Goal: Information Seeking & Learning: Learn about a topic

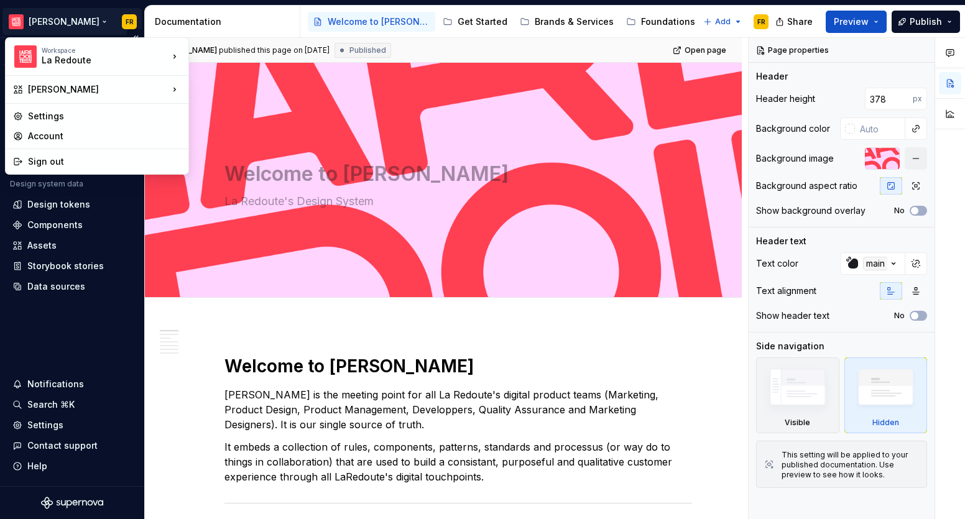
click at [44, 22] on html "[PERSON_NAME] FR Version Current draft Home Documentation Analytics Code automa…" at bounding box center [482, 259] width 965 height 519
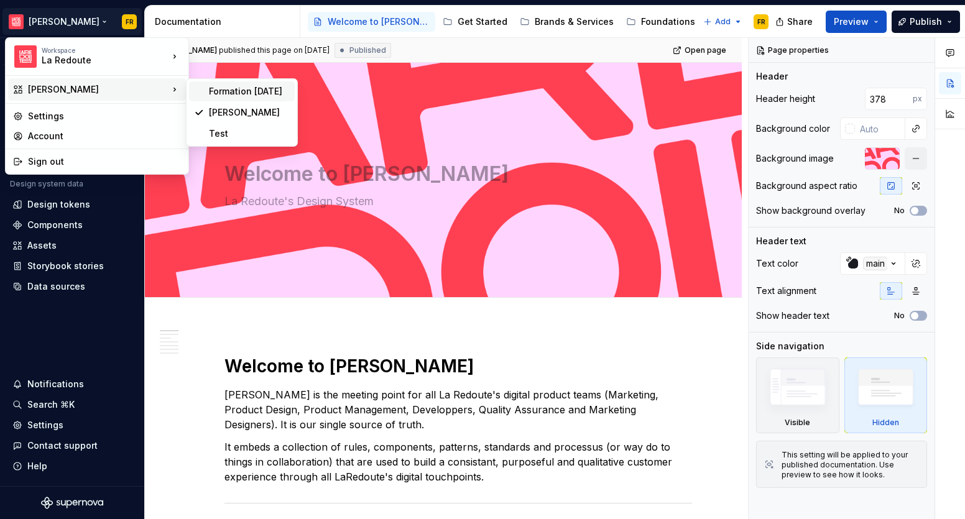
click at [253, 86] on div "Formation [DATE]" at bounding box center [249, 91] width 81 height 12
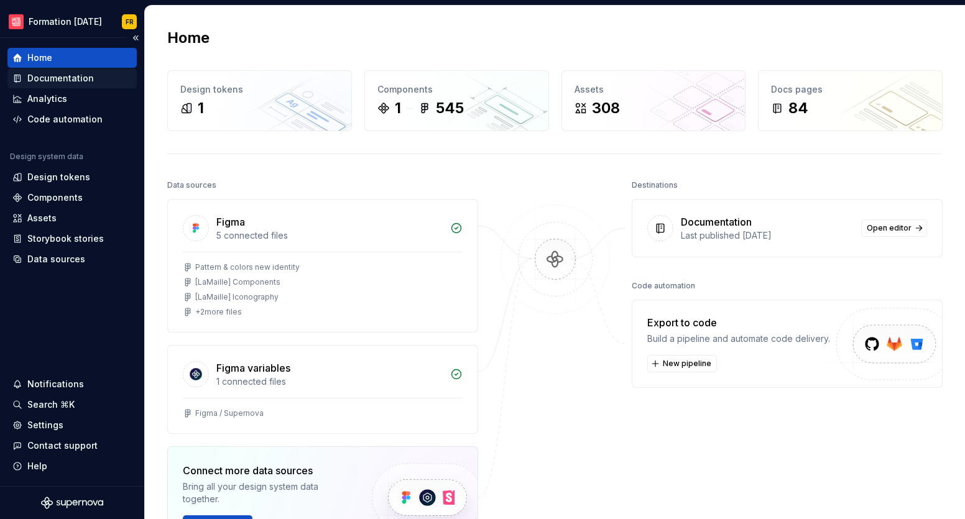
click at [35, 73] on div "Documentation" at bounding box center [60, 78] width 67 height 12
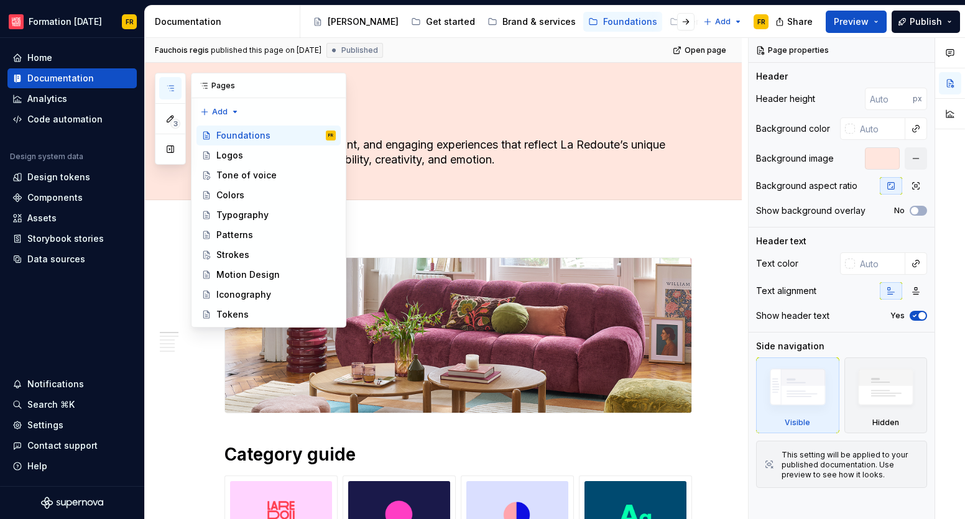
click at [166, 91] on icon "button" at bounding box center [170, 88] width 10 height 10
click at [175, 149] on button "button" at bounding box center [170, 149] width 22 height 22
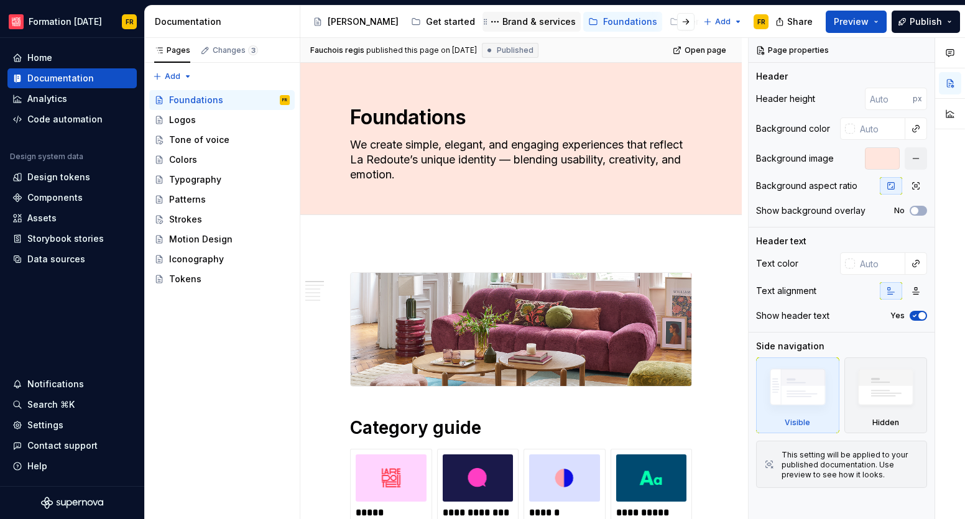
click at [502, 21] on div "Brand & services" at bounding box center [538, 22] width 73 height 12
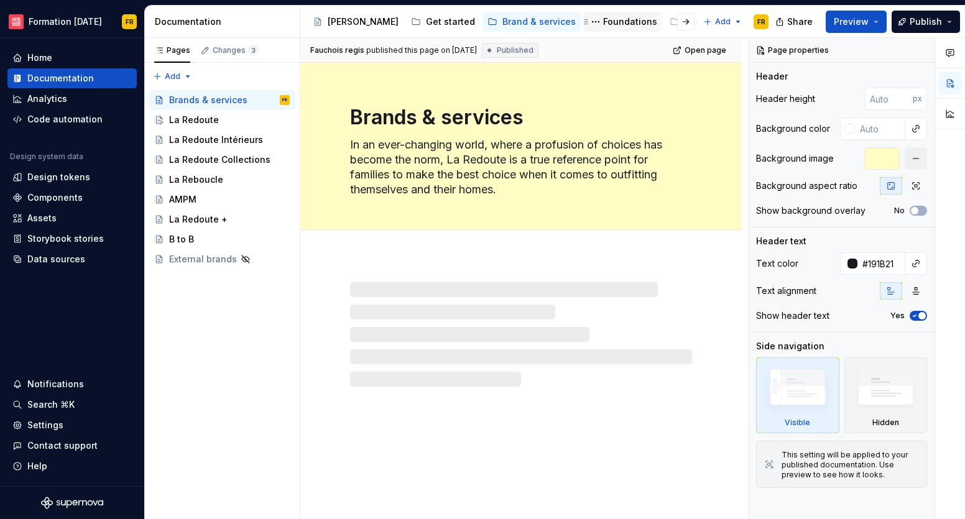
click at [603, 23] on div "Foundations" at bounding box center [630, 22] width 54 height 12
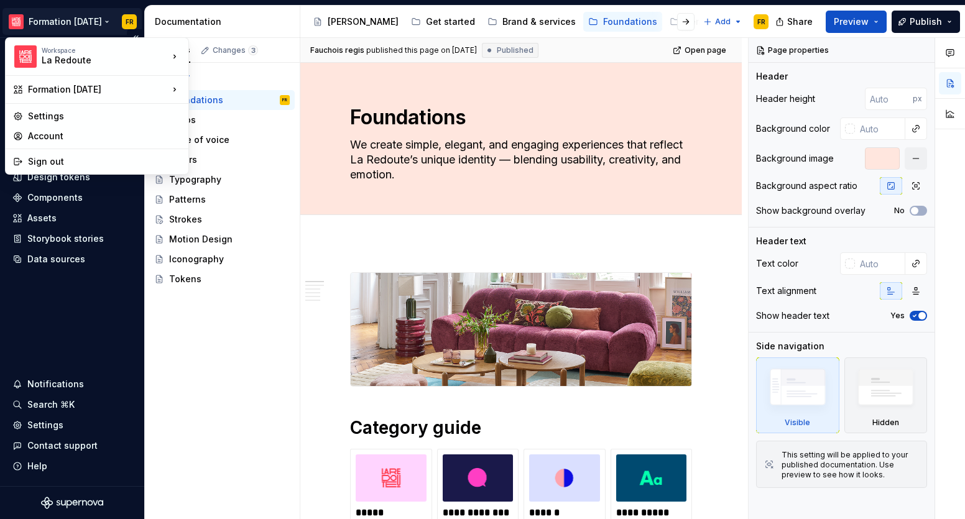
click at [69, 17] on html "Formation [DATE] FR Home Documentation Analytics Code automation Design system …" at bounding box center [482, 259] width 965 height 519
click at [239, 109] on div "[PERSON_NAME]" at bounding box center [249, 112] width 81 height 12
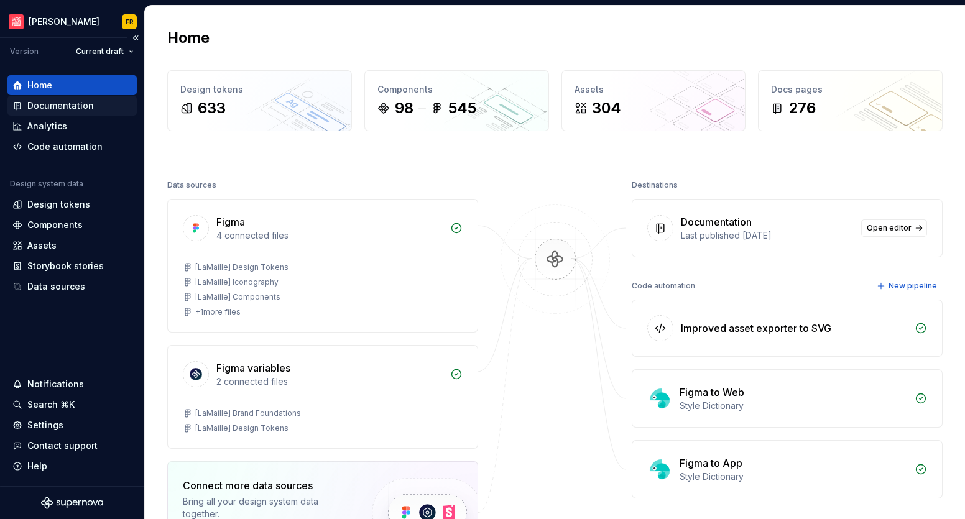
click at [38, 104] on div "Documentation" at bounding box center [60, 105] width 67 height 12
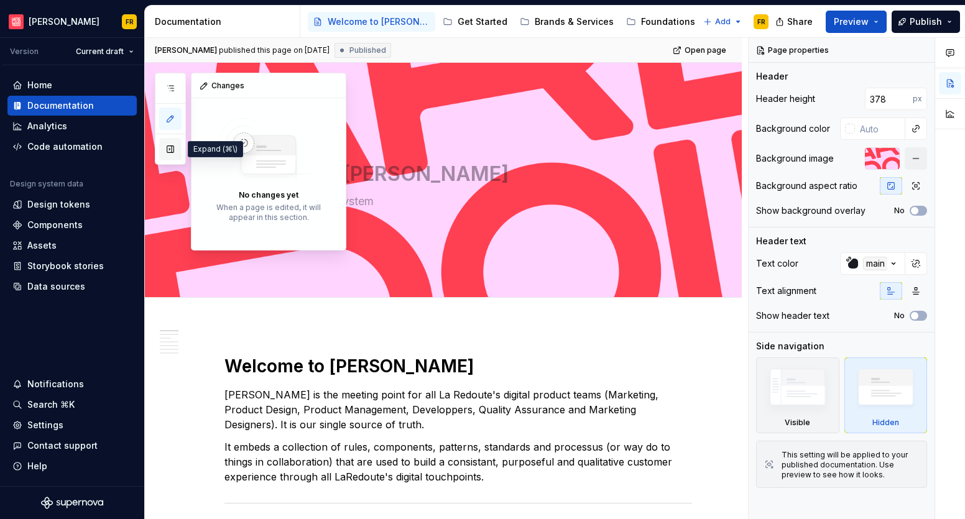
click at [169, 149] on button "button" at bounding box center [170, 149] width 22 height 22
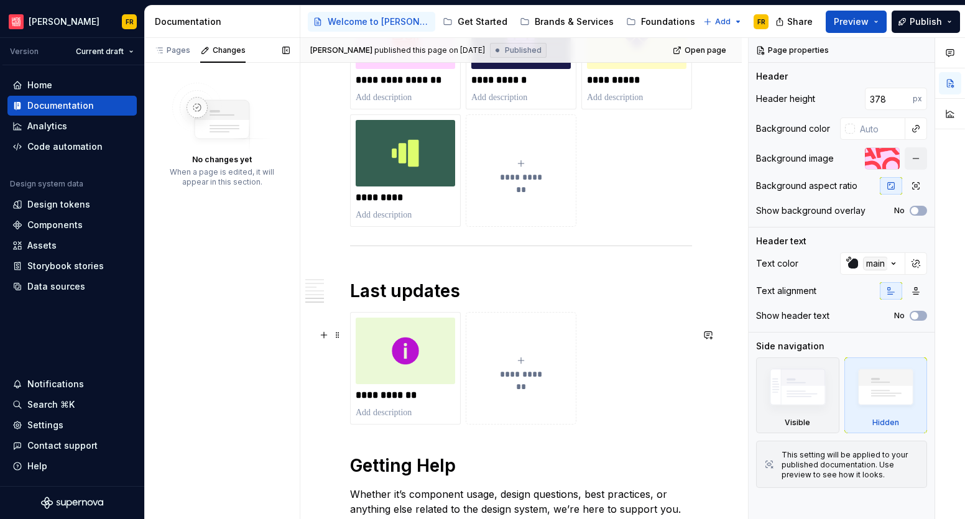
scroll to position [1267, 0]
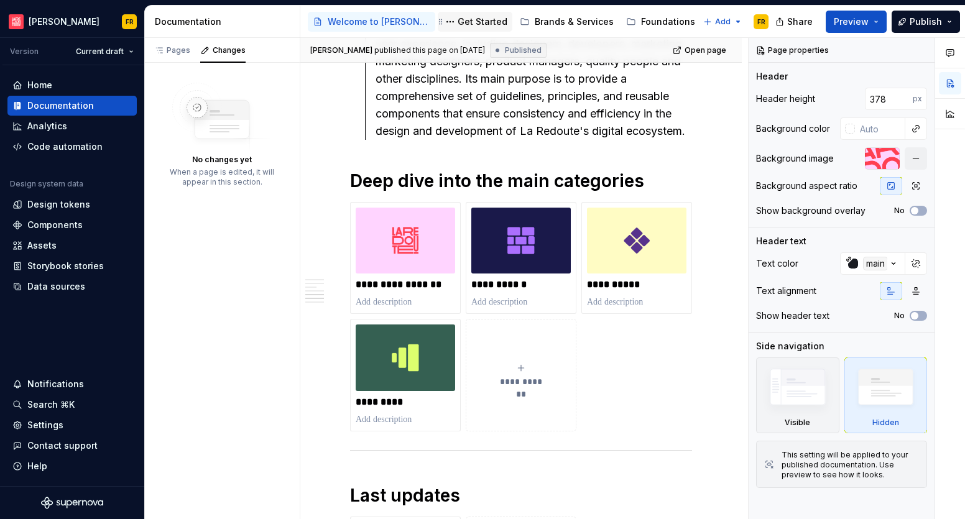
click at [458, 21] on div "Get Started" at bounding box center [483, 22] width 50 height 12
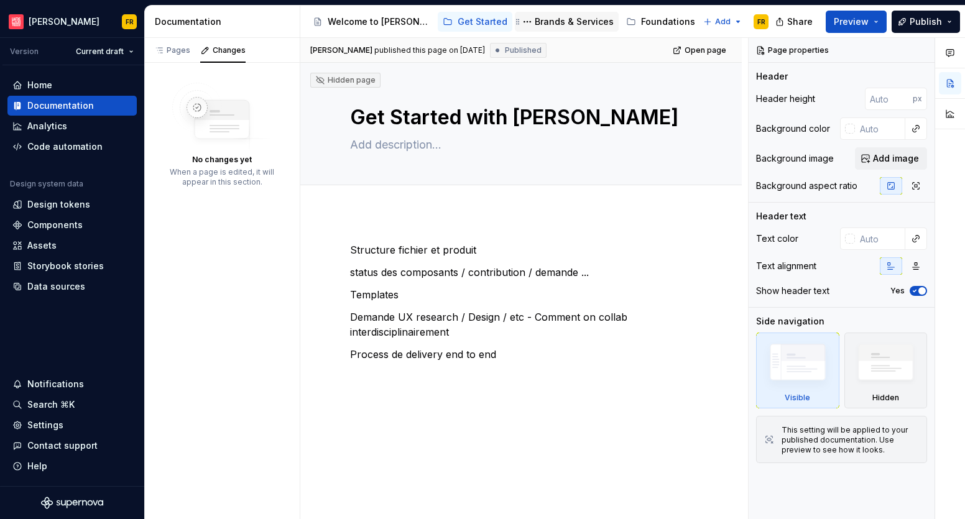
click at [547, 19] on div "Brands & Services" at bounding box center [574, 22] width 79 height 12
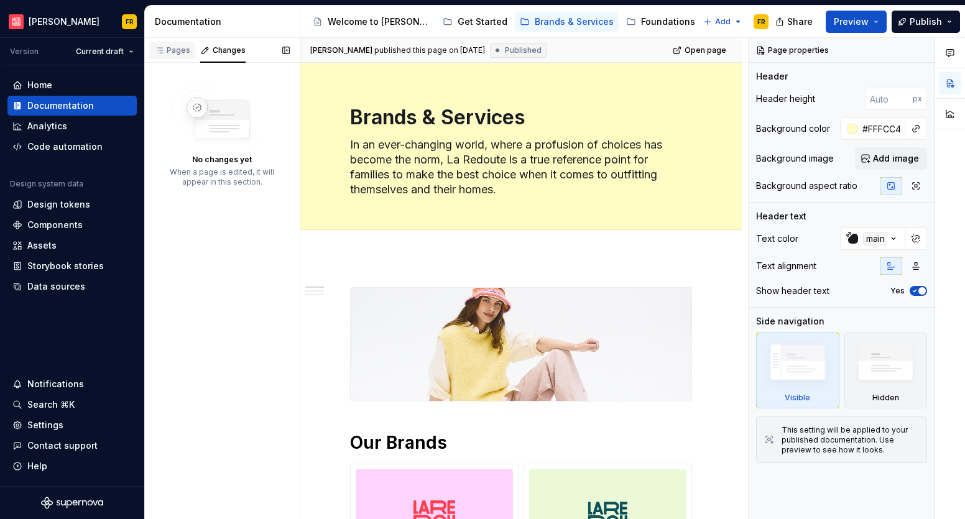
click at [169, 51] on div "Pages" at bounding box center [172, 50] width 36 height 10
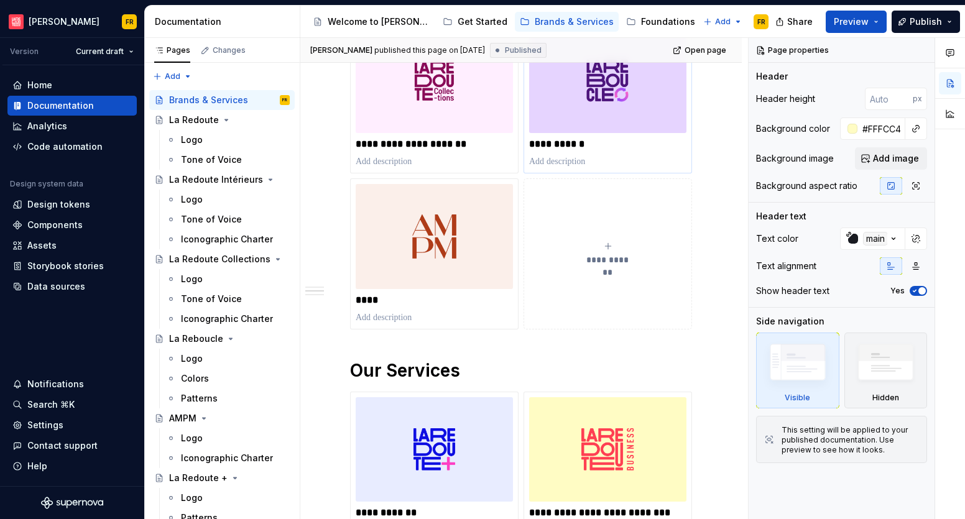
scroll to position [313, 0]
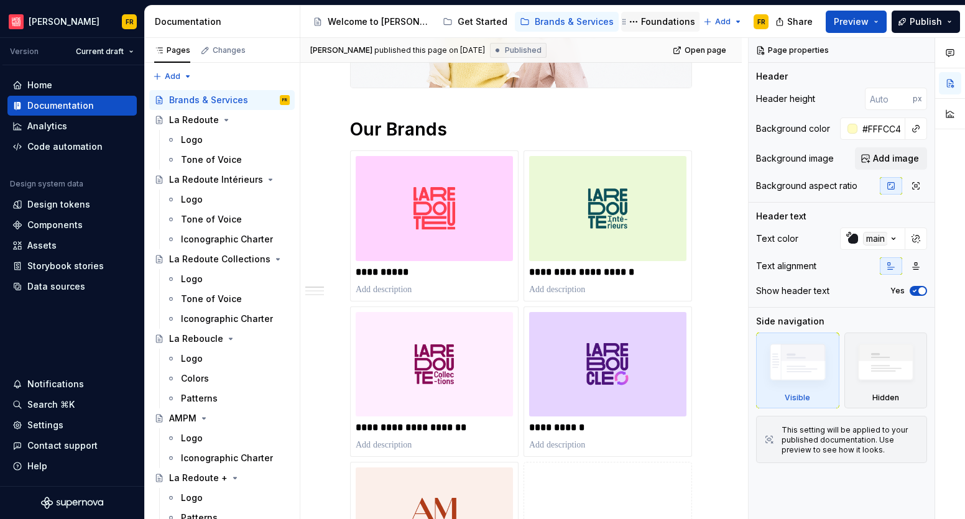
click at [641, 17] on div "Foundations" at bounding box center [668, 22] width 54 height 12
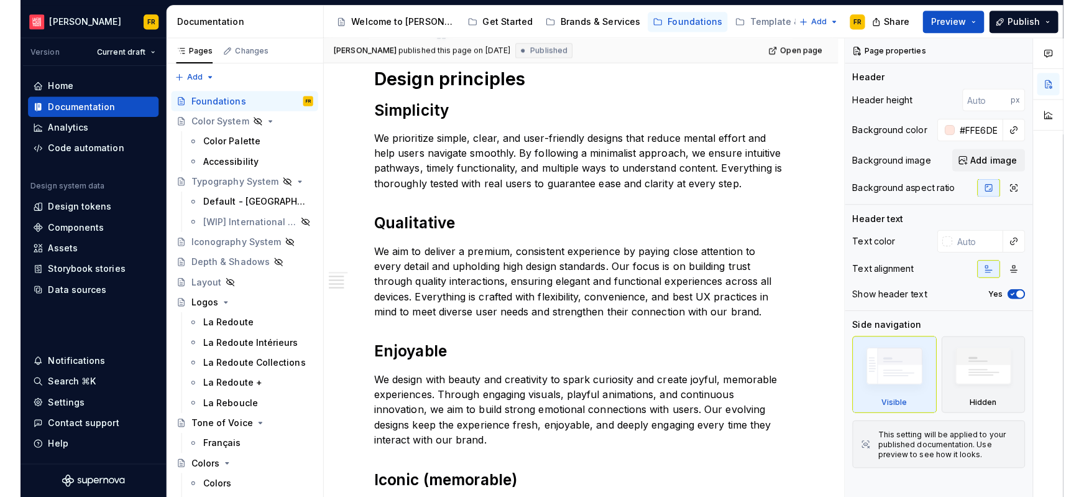
scroll to position [847, 0]
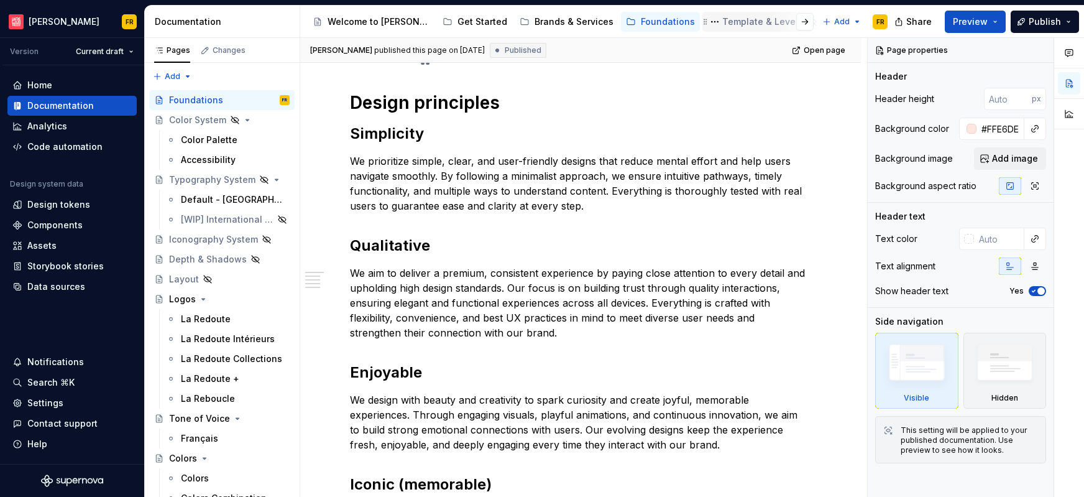
click at [723, 19] on div "Template & Levers" at bounding box center [763, 22] width 81 height 12
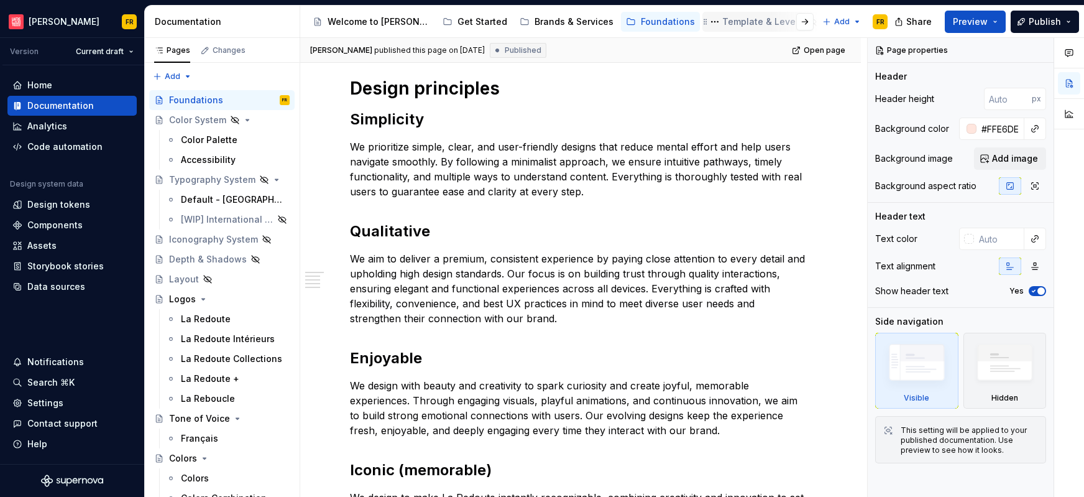
scroll to position [837, 0]
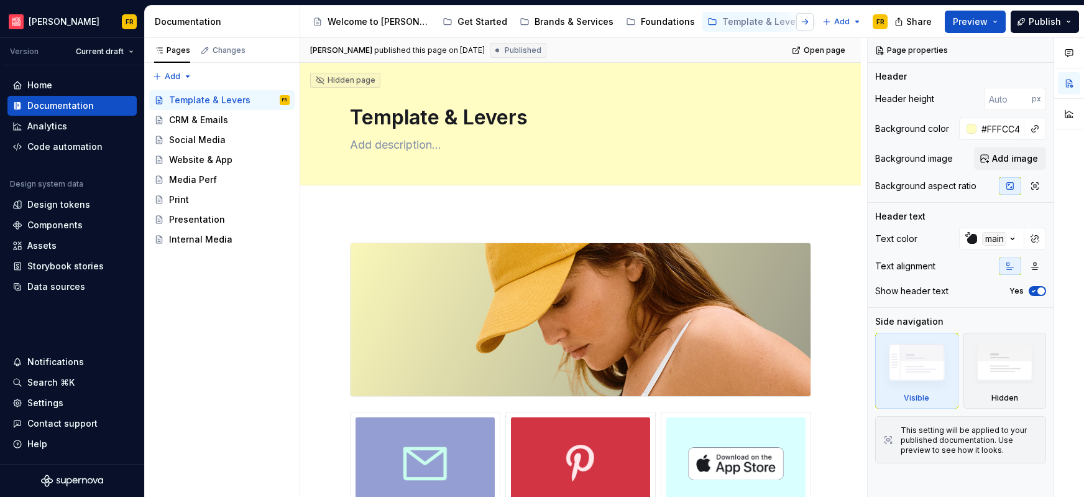
click at [802, 19] on button "button" at bounding box center [804, 21] width 17 height 17
click at [568, 22] on div "Components" at bounding box center [595, 22] width 55 height 12
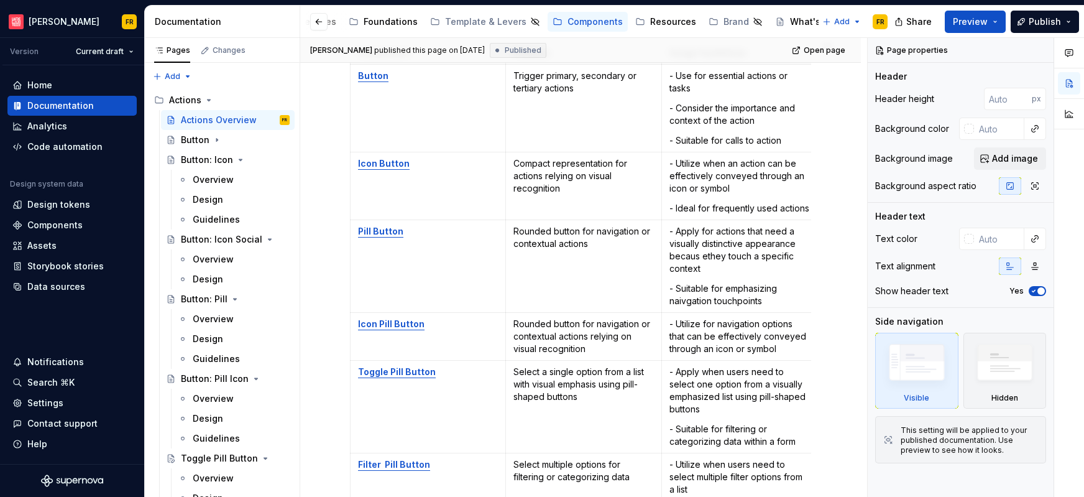
scroll to position [116, 0]
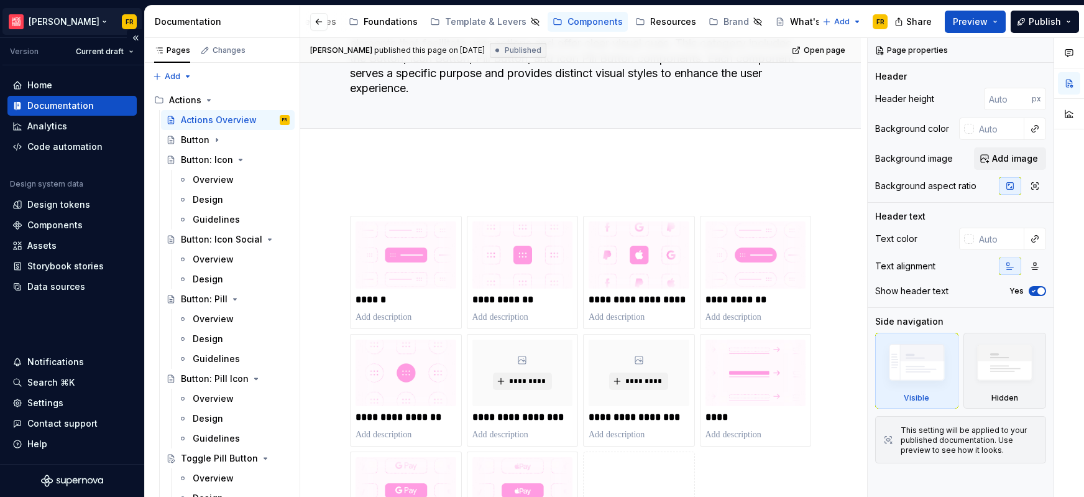
click at [65, 17] on html "[PERSON_NAME] FR Version Current draft Home Documentation Analytics Code automa…" at bounding box center [542, 248] width 1084 height 497
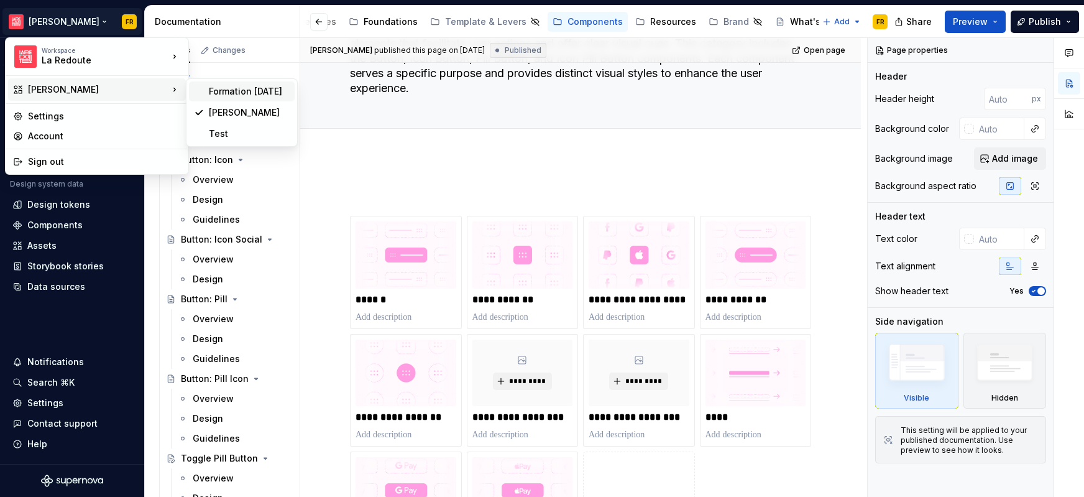
click at [242, 95] on div "Formation [DATE]" at bounding box center [249, 91] width 81 height 12
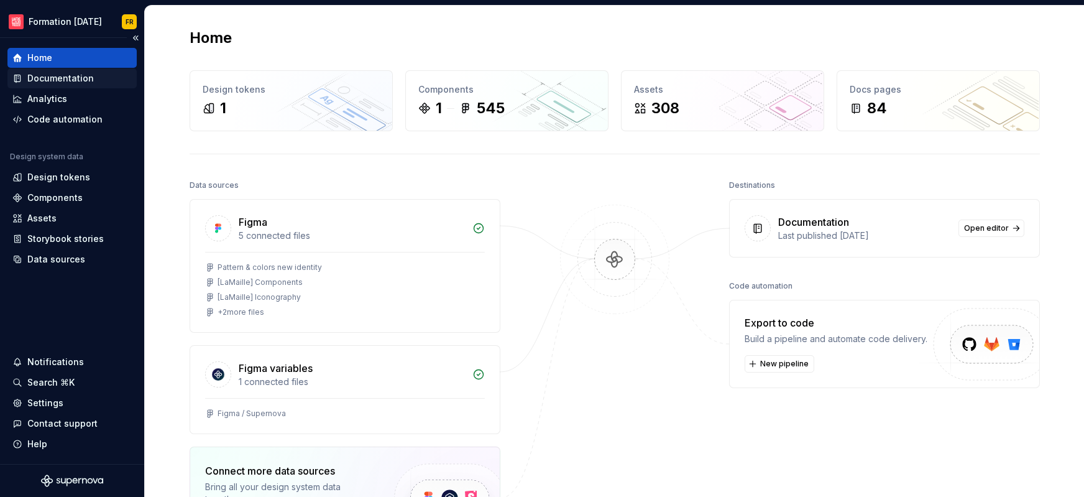
click at [46, 77] on div "Documentation" at bounding box center [60, 78] width 67 height 12
type textarea "*"
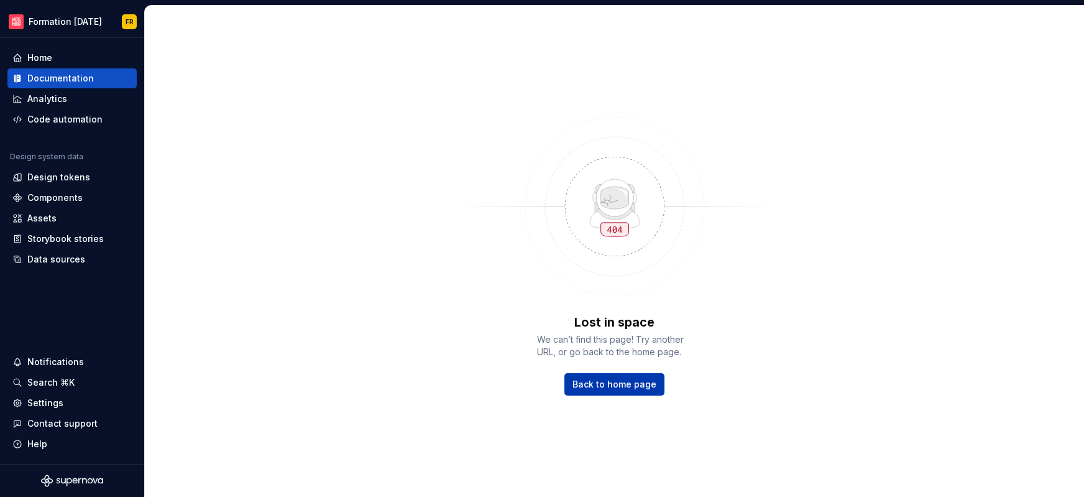
click at [614, 384] on span "Back to home page" at bounding box center [615, 384] width 84 height 12
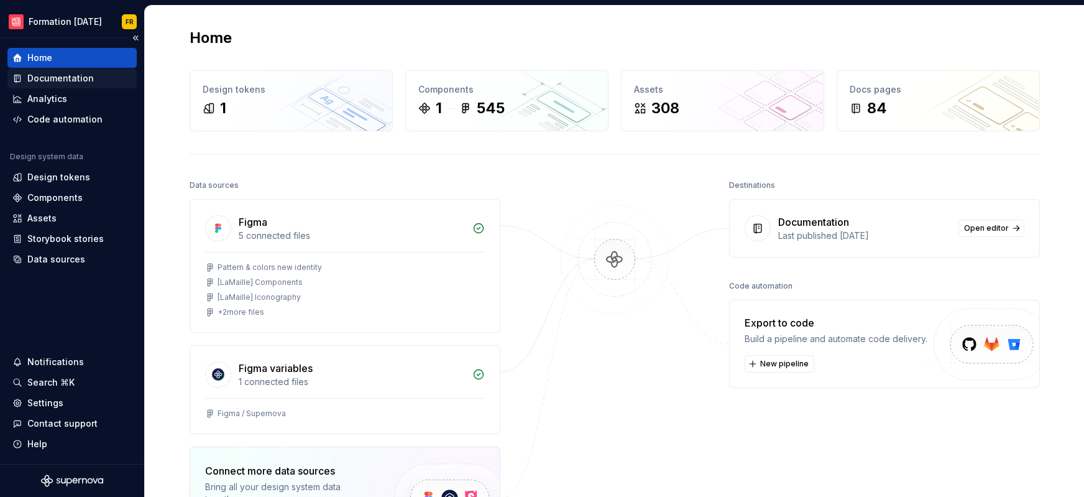
click at [55, 77] on div "Documentation" at bounding box center [60, 78] width 67 height 12
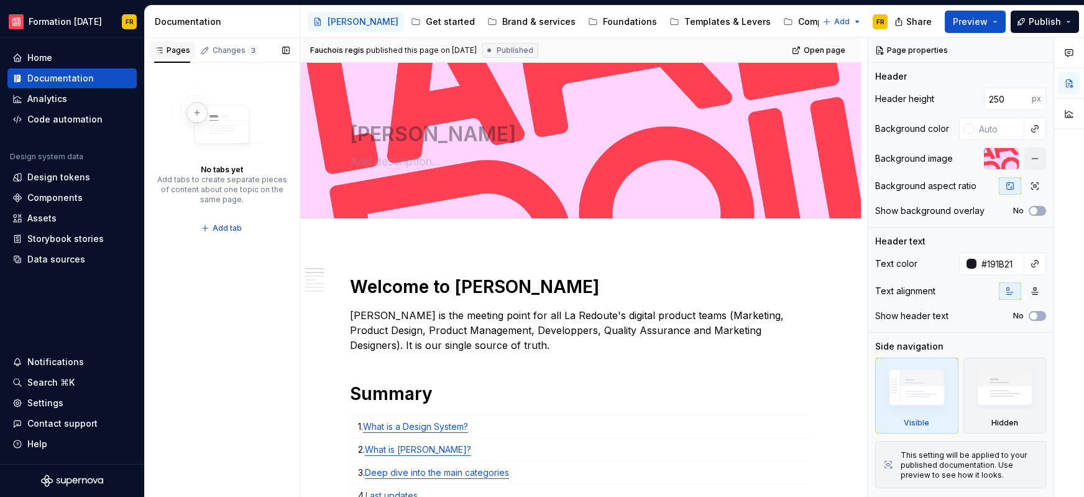
click at [173, 48] on div "Pages" at bounding box center [172, 50] width 36 height 10
click at [426, 22] on div "Get started" at bounding box center [450, 22] width 49 height 12
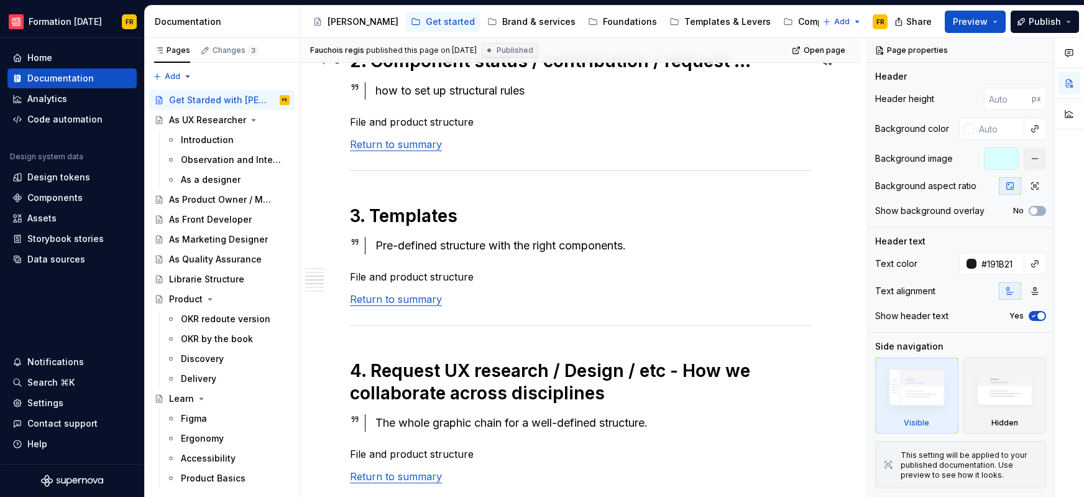
scroll to position [425, 0]
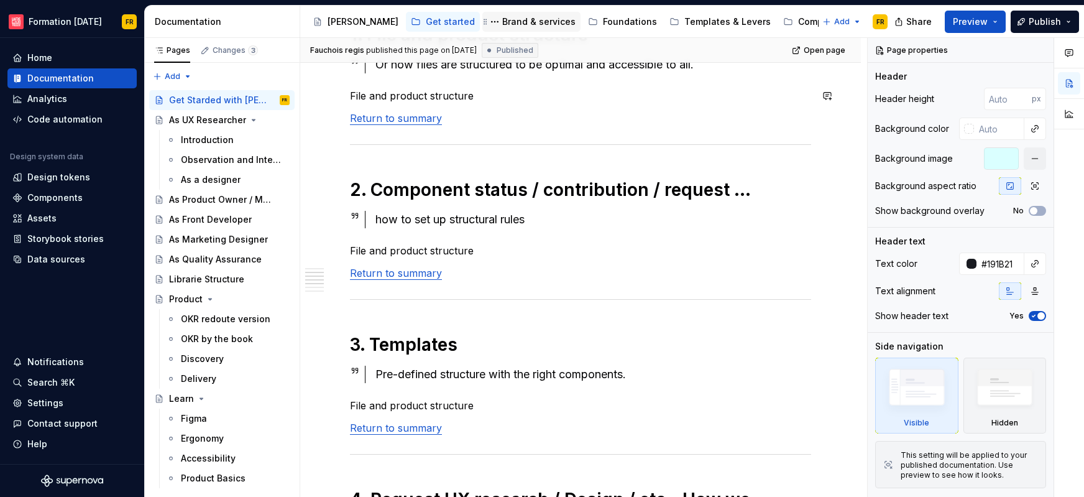
click at [502, 25] on div "Brand & services" at bounding box center [538, 22] width 73 height 12
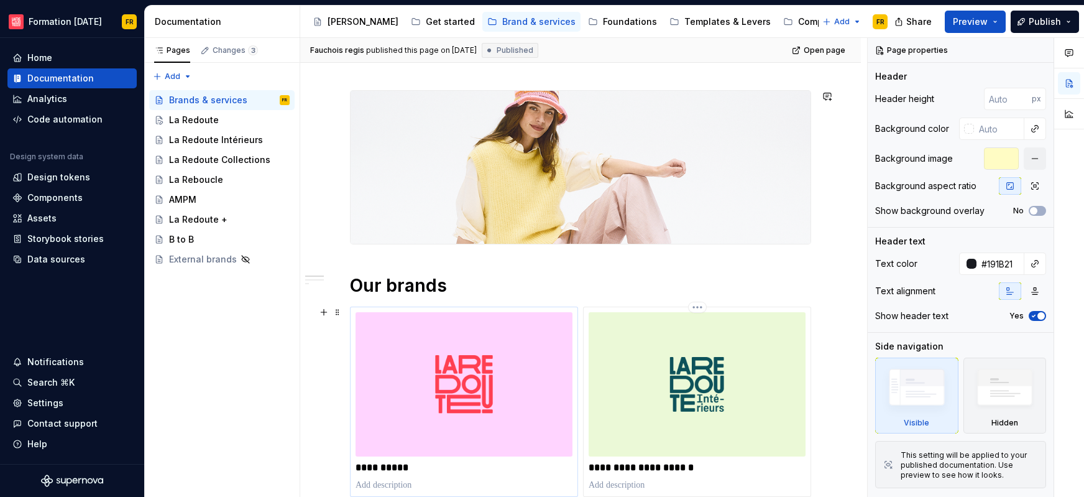
scroll to position [252, 0]
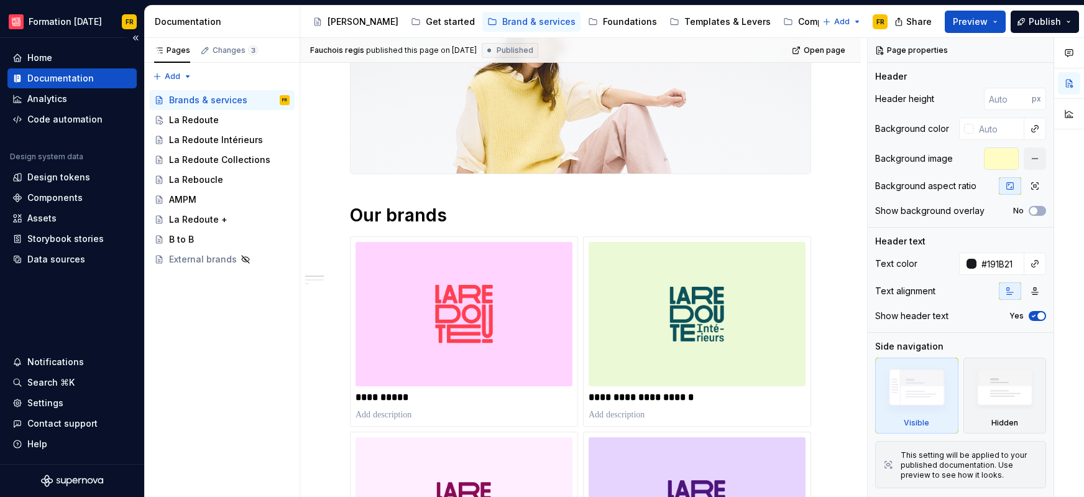
type textarea "*"
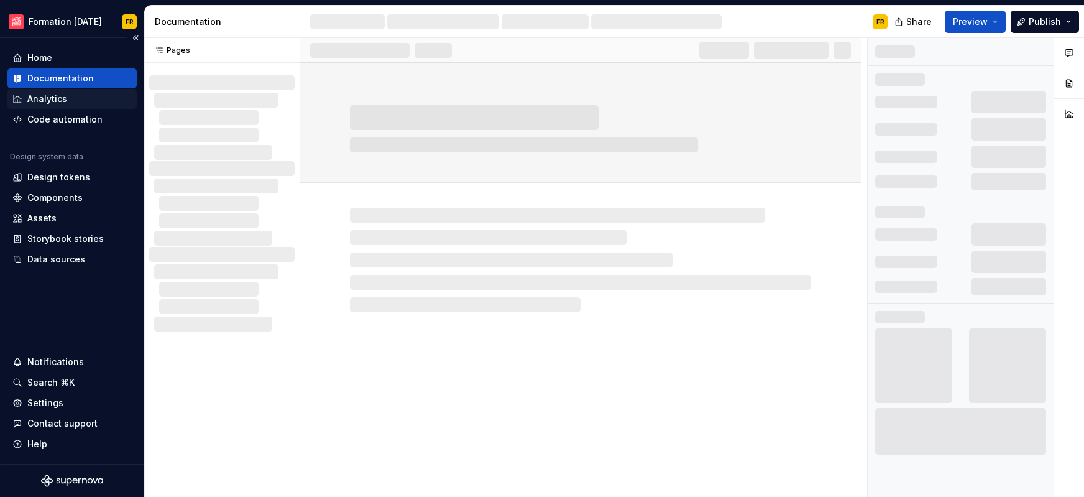
click at [45, 99] on div "Analytics" at bounding box center [47, 99] width 40 height 12
click at [52, 79] on div "Documentation" at bounding box center [60, 78] width 67 height 12
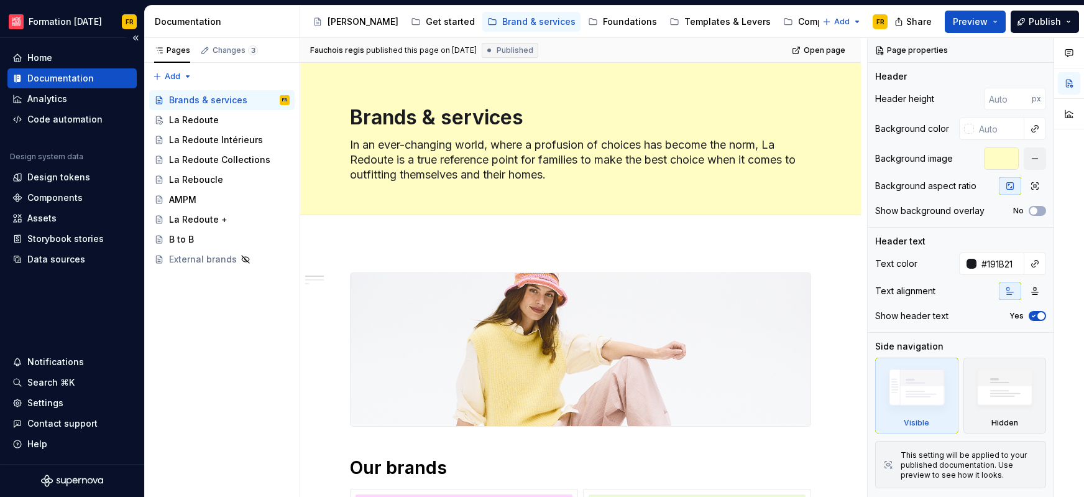
type textarea "*"
